Goal: Task Accomplishment & Management: Complete application form

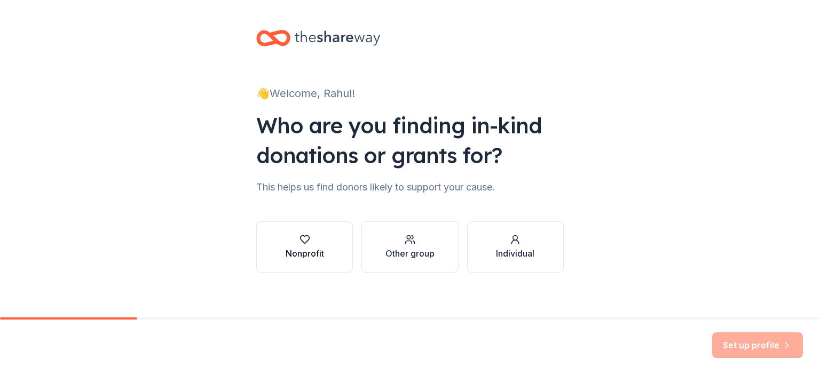
click at [303, 244] on icon "button" at bounding box center [304, 239] width 11 height 11
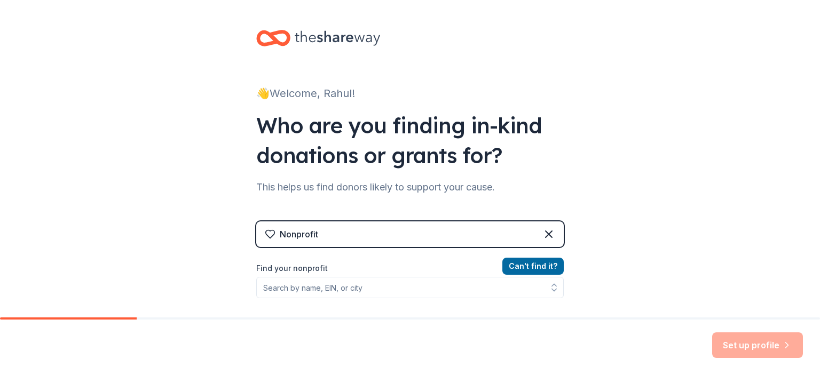
scroll to position [107, 0]
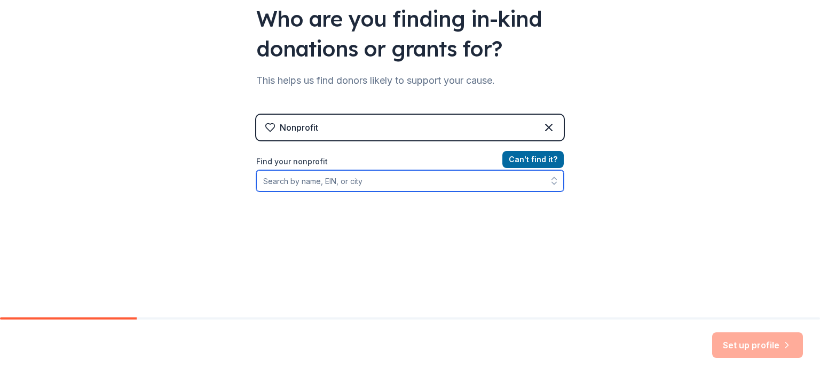
click at [301, 178] on input "Find your nonprofit" at bounding box center [409, 180] width 307 height 21
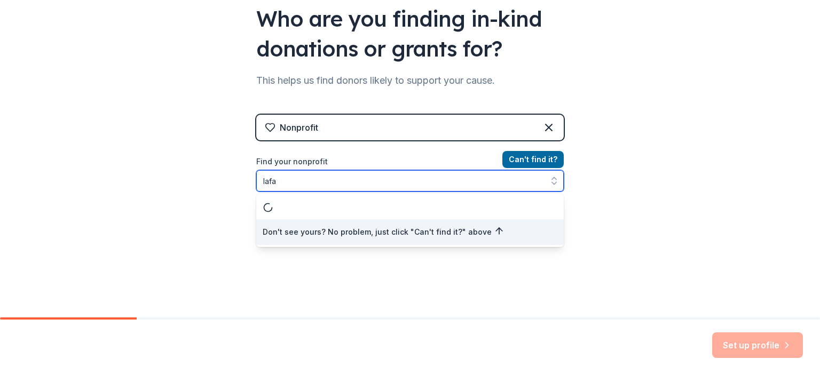
type input "laf"
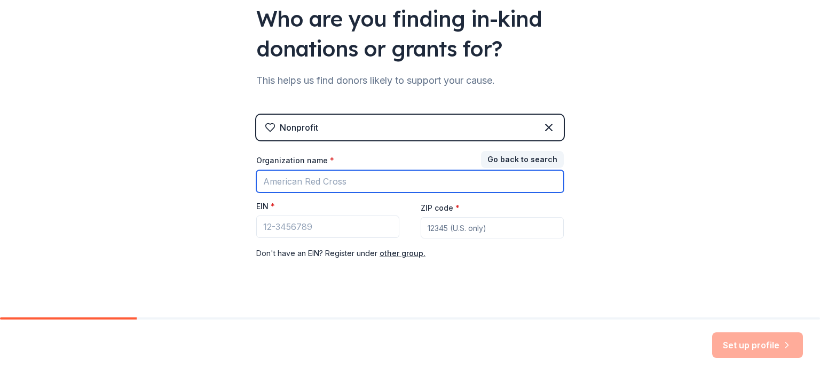
click at [306, 181] on input "Organization name *" at bounding box center [409, 181] width 307 height 22
type input "[PERSON_NAME] high school robotics team"
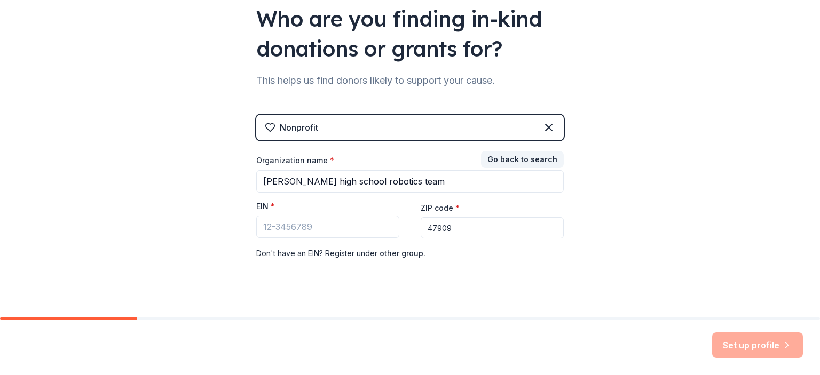
type input "47909"
click at [293, 231] on input "EIN *" at bounding box center [327, 227] width 143 height 22
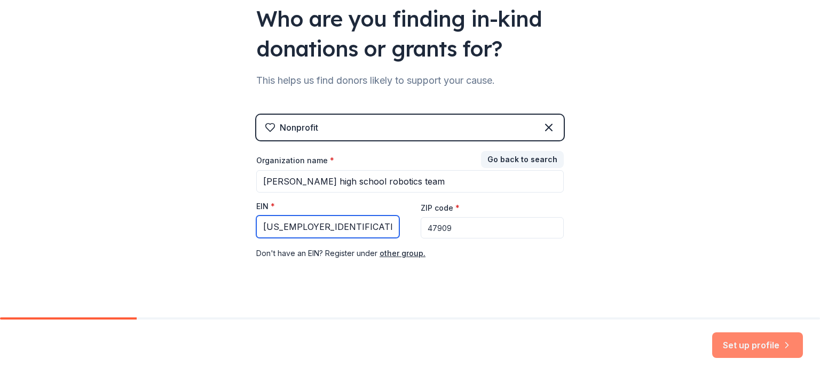
type input "[US_EMPLOYER_IDENTIFICATION_NUMBER]"
click at [771, 349] on button "Set up profile" at bounding box center [757, 346] width 91 height 26
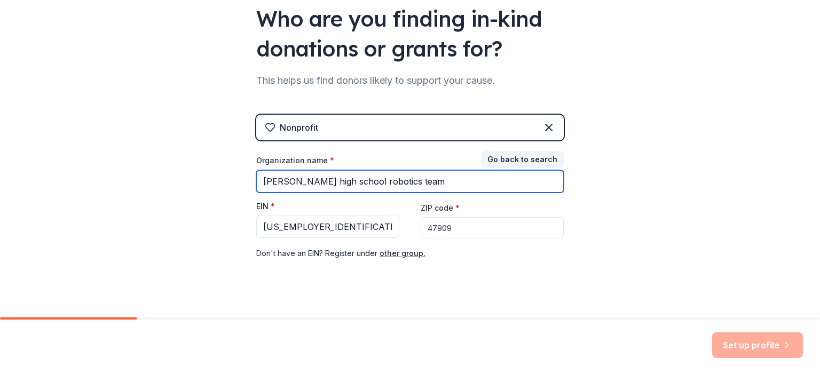
click at [269, 185] on input "[PERSON_NAME] high school robotics team" at bounding box center [409, 181] width 307 height 22
drag, startPoint x: 265, startPoint y: 183, endPoint x: 419, endPoint y: 186, distance: 153.8
click at [419, 186] on input "[PERSON_NAME] high school robotics team" at bounding box center [409, 181] width 307 height 22
type input "m"
type input "[PERSON_NAME] high school robotics team"
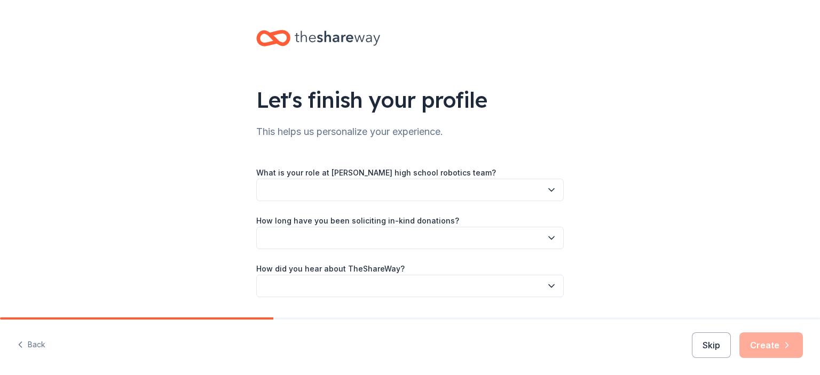
click at [30, 351] on button "Back" at bounding box center [31, 345] width 28 height 22
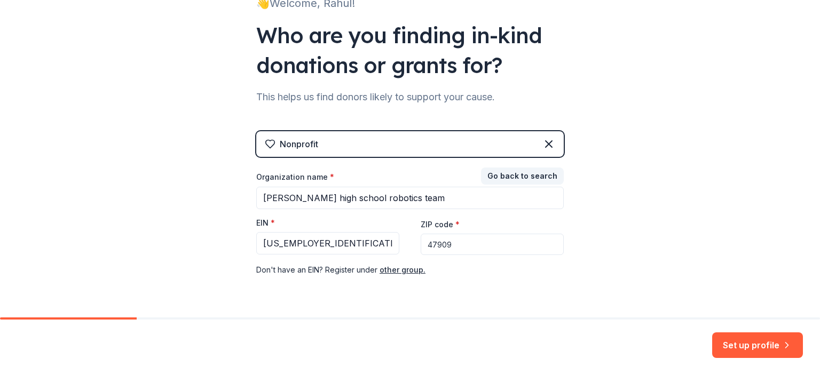
scroll to position [107, 0]
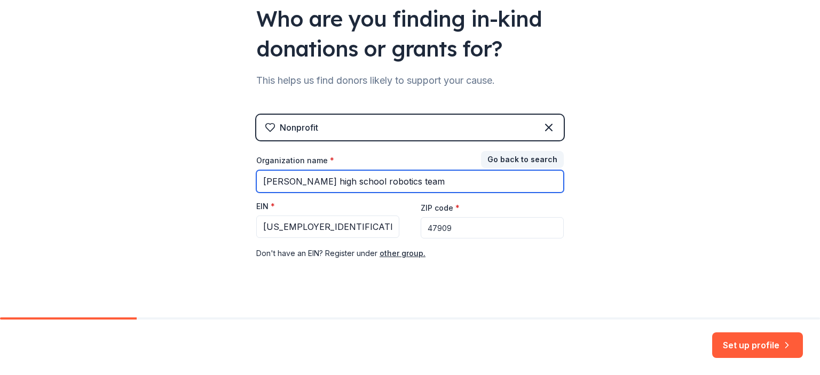
drag, startPoint x: 258, startPoint y: 183, endPoint x: 468, endPoint y: 197, distance: 210.3
click at [463, 200] on div "Organization name * [PERSON_NAME] high school robotics team EIN * [US_EMPLOYER_…" at bounding box center [409, 207] width 307 height 105
type input "Maverick Robotics Boosters"
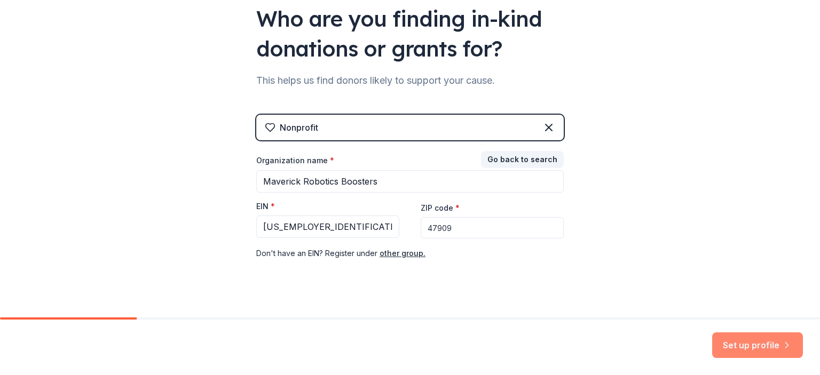
click at [758, 345] on button "Set up profile" at bounding box center [757, 346] width 91 height 26
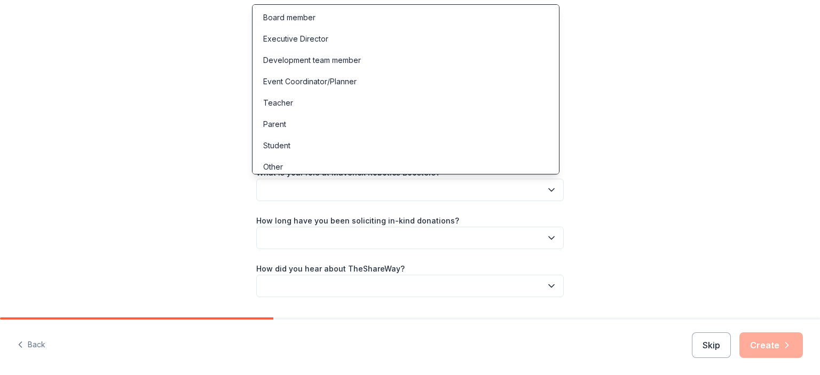
click at [379, 188] on button "button" at bounding box center [409, 190] width 307 height 22
click at [373, 19] on div "Board member" at bounding box center [406, 17] width 302 height 21
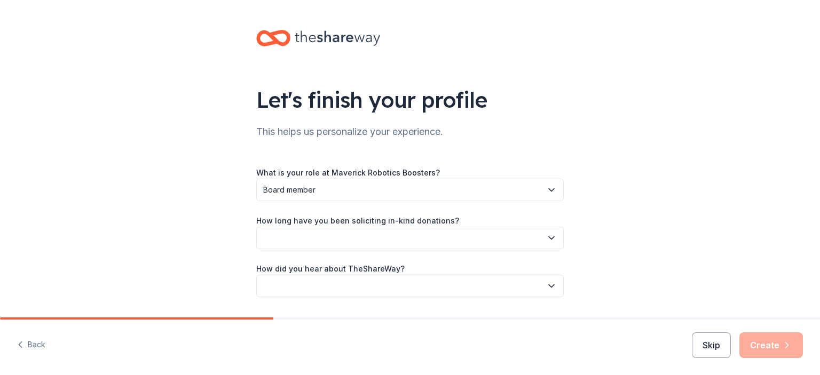
click at [367, 240] on button "button" at bounding box center [409, 238] width 307 height 22
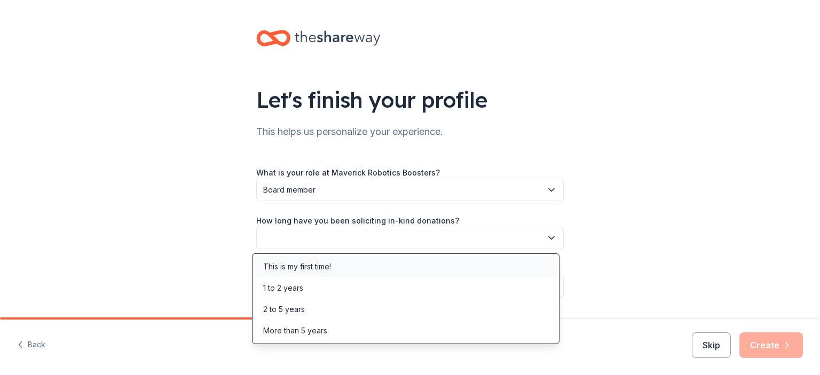
click at [354, 269] on div "This is my first time!" at bounding box center [406, 266] width 302 height 21
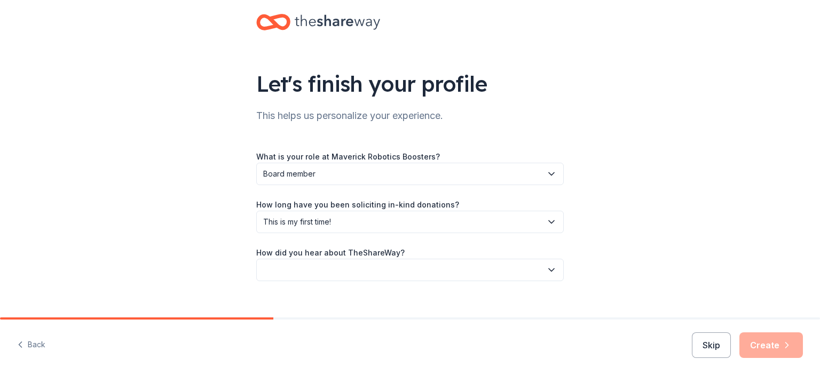
scroll to position [30, 0]
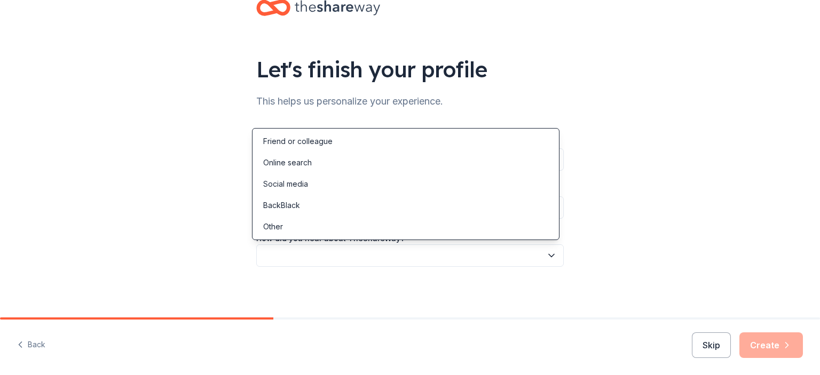
click at [401, 257] on button "button" at bounding box center [409, 255] width 307 height 22
click at [367, 145] on div "Friend or colleague" at bounding box center [406, 141] width 302 height 21
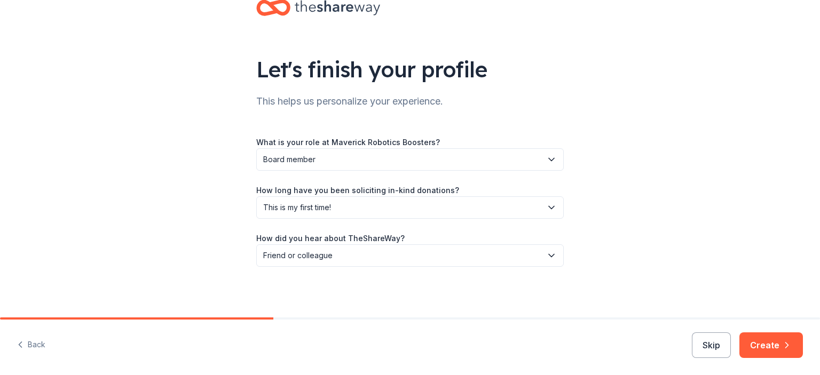
click at [760, 346] on button "Create" at bounding box center [771, 346] width 64 height 26
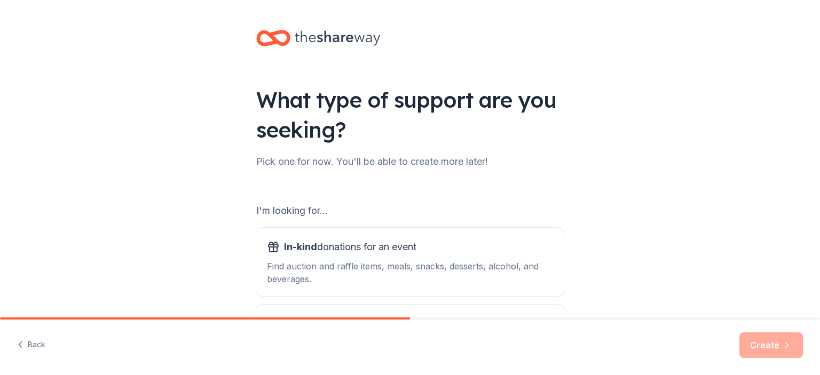
scroll to position [107, 0]
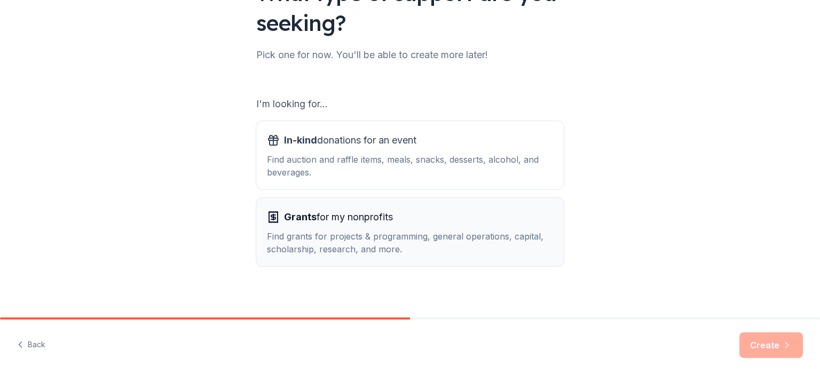
drag, startPoint x: 368, startPoint y: 231, endPoint x: 365, endPoint y: 224, distance: 8.1
click at [367, 231] on div "Find grants for projects & programming, general operations, capital, scholarshi…" at bounding box center [410, 243] width 286 height 26
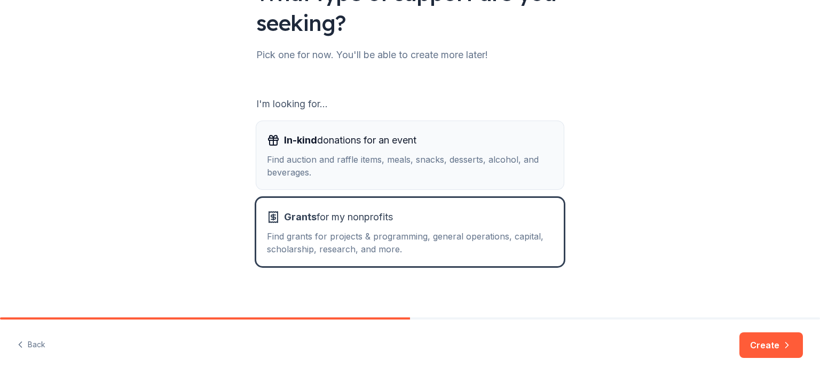
click at [374, 151] on div "In-kind donations for an event Find auction and raffle items, meals, snacks, de…" at bounding box center [410, 155] width 286 height 47
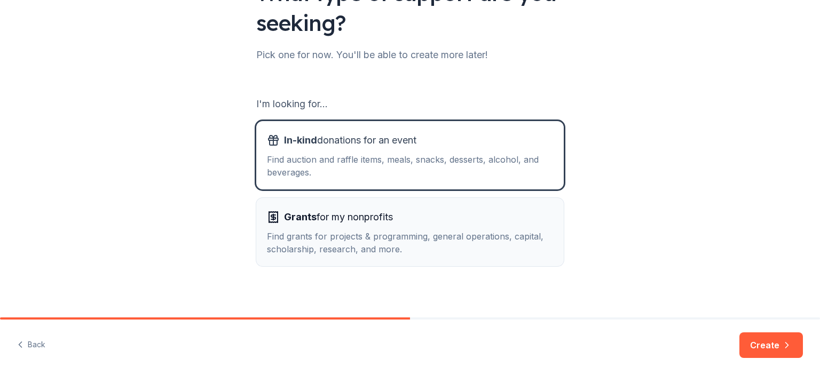
click at [372, 228] on div "Grants for my nonprofits Find grants for projects & programming, general operat…" at bounding box center [410, 232] width 286 height 47
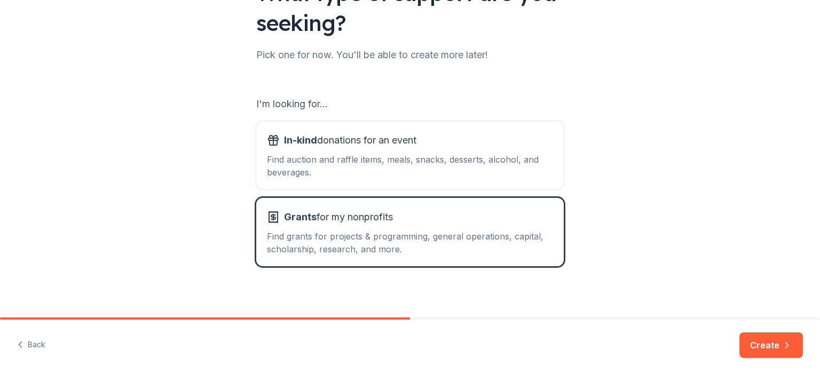
scroll to position [113, 0]
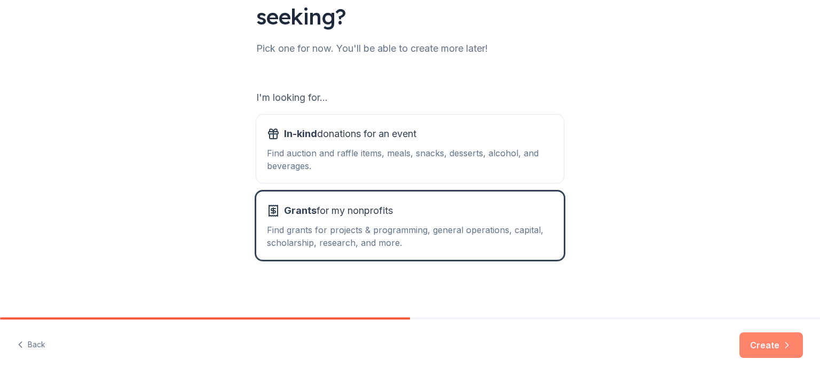
click at [773, 343] on button "Create" at bounding box center [771, 346] width 64 height 26
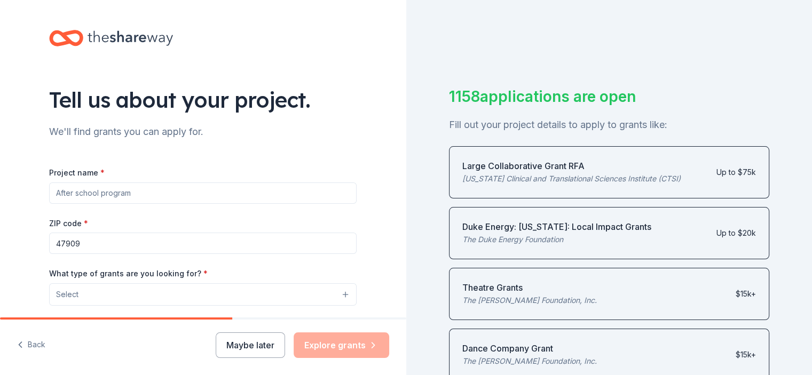
click at [192, 191] on input "Project name *" at bounding box center [202, 193] width 307 height 21
type input "W"
type input "Fundraising for the [PERSON_NAME] Robotics team"
click at [272, 297] on button "Select" at bounding box center [204, 294] width 307 height 22
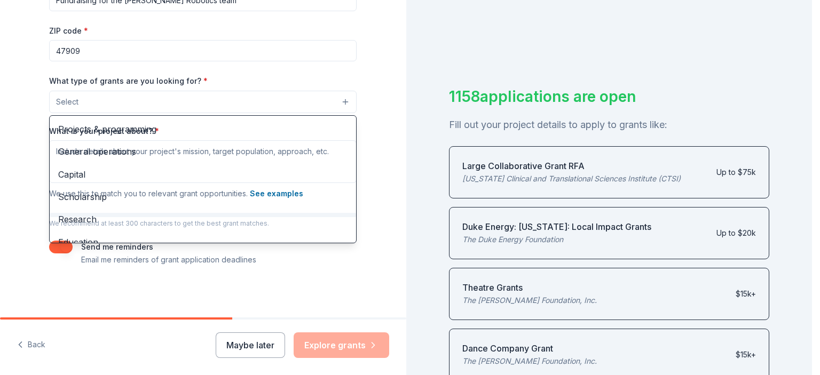
click at [363, 177] on div "Tell us about your project. We'll find grants you can apply for. Project name *…" at bounding box center [203, 62] width 342 height 510
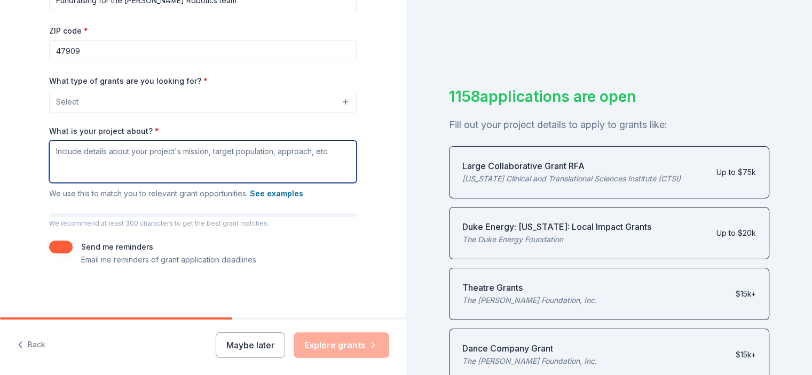
drag, startPoint x: 266, startPoint y: 166, endPoint x: 260, endPoint y: 164, distance: 6.2
click at [263, 166] on textarea "What is your project about? *" at bounding box center [202, 161] width 307 height 43
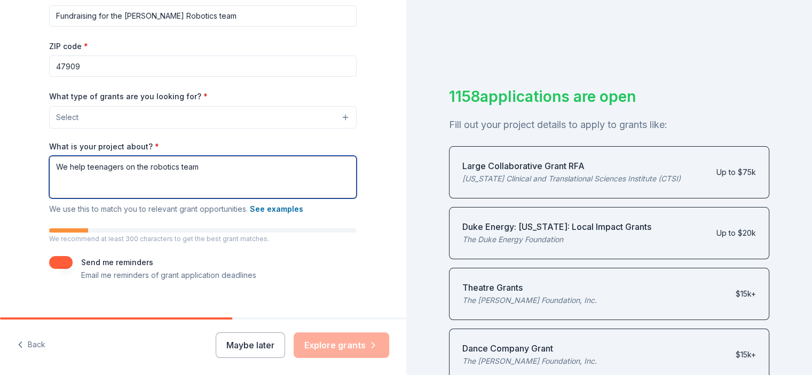
scroll to position [193, 0]
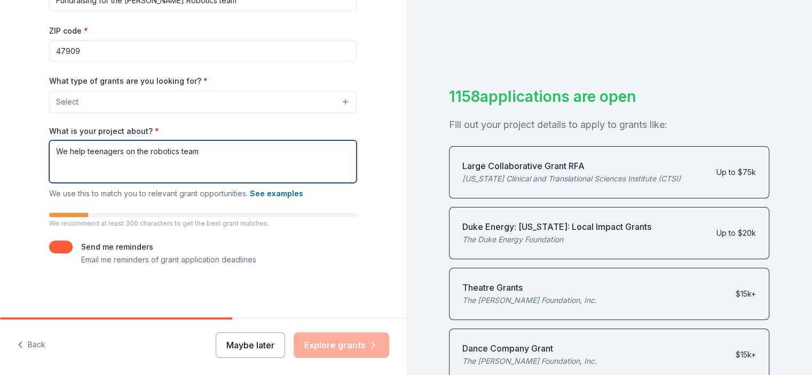
type textarea "We help teenagers on the robotics team"
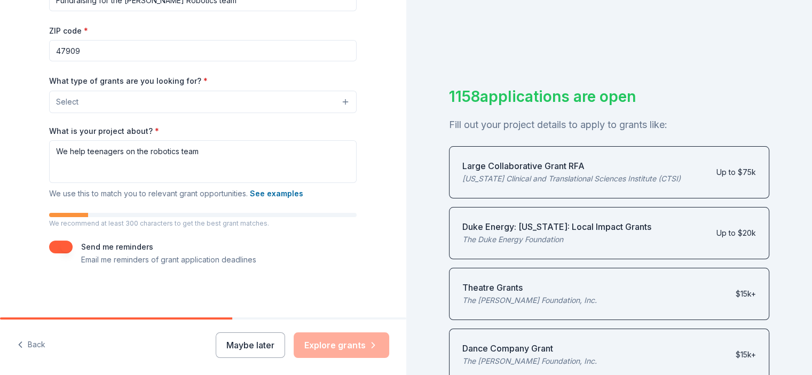
click at [248, 339] on button "Maybe later" at bounding box center [250, 346] width 69 height 26
click at [252, 343] on button "Maybe later" at bounding box center [250, 346] width 69 height 26
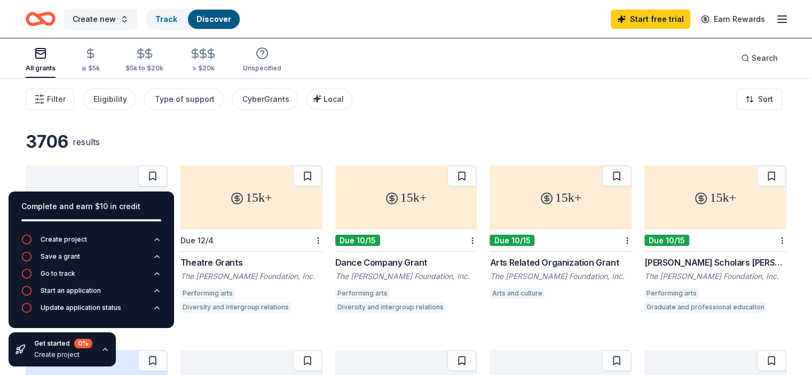
click at [152, 113] on div "Filter Eligibility Type of support CyberGrants Local Sort" at bounding box center [406, 99] width 812 height 43
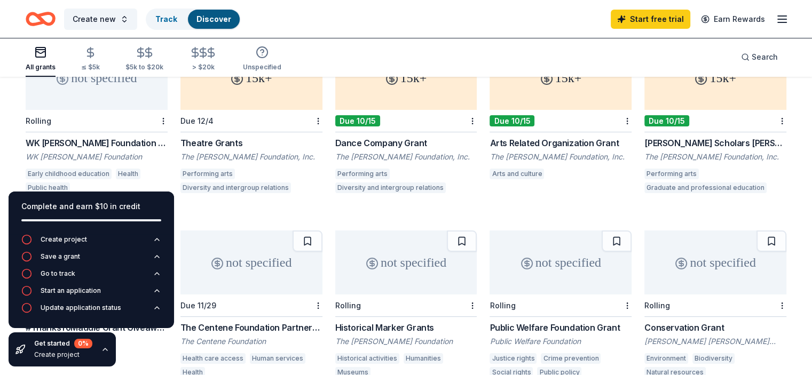
scroll to position [103, 0]
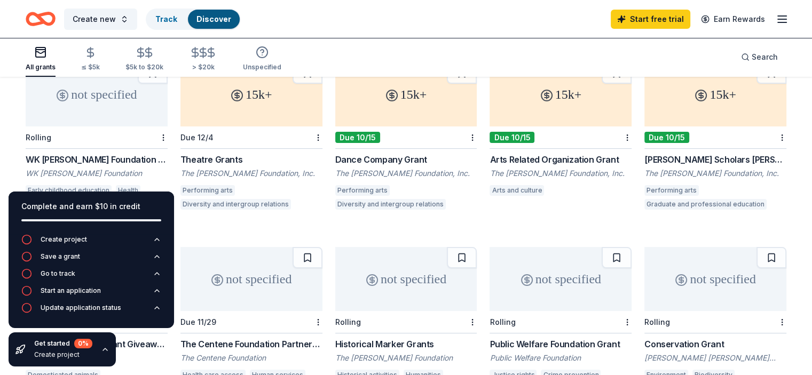
click at [106, 347] on icon "button" at bounding box center [105, 349] width 9 height 9
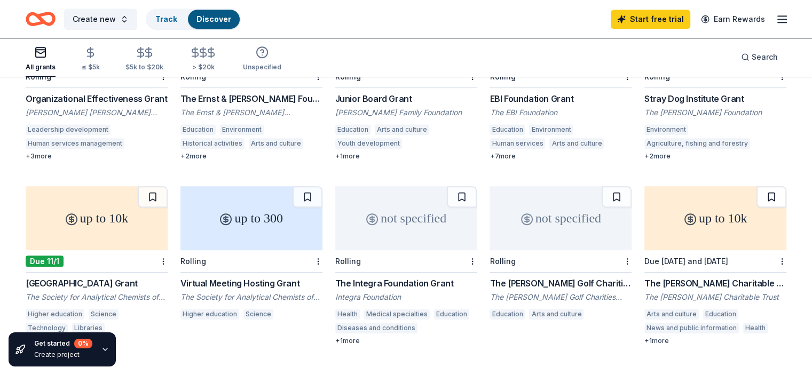
scroll to position [535, 0]
